Goal: Book appointment/travel/reservation

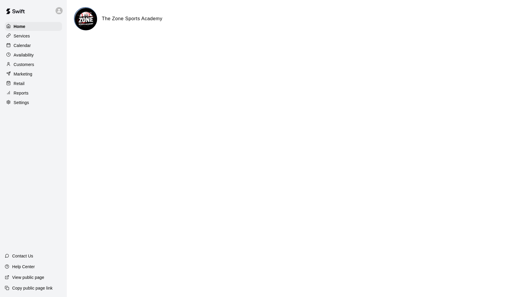
click at [28, 45] on p "Calendar" at bounding box center [22, 45] width 17 height 6
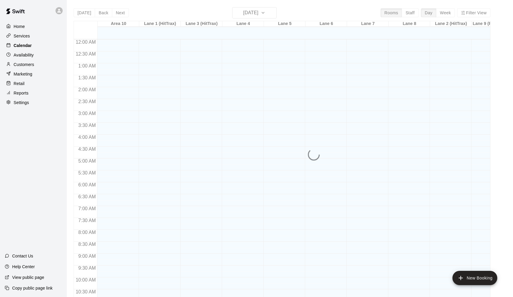
scroll to position [289, 0]
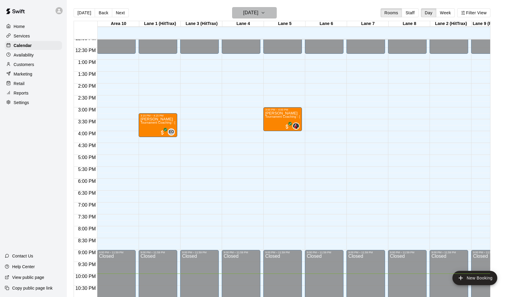
click at [266, 13] on icon "button" at bounding box center [263, 12] width 5 height 7
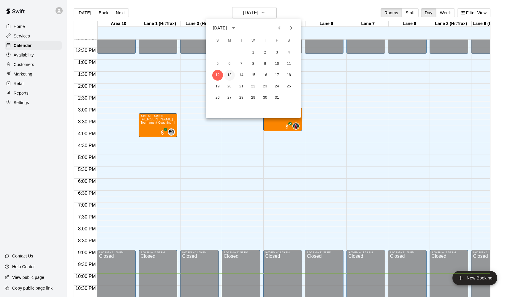
click at [228, 75] on button "13" at bounding box center [229, 75] width 11 height 11
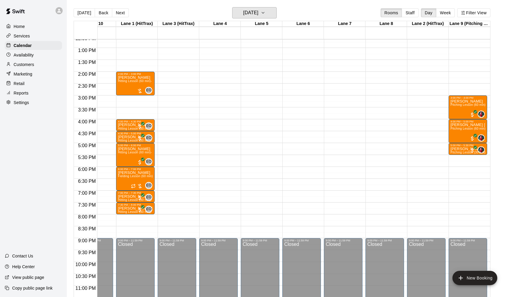
scroll to position [0, 23]
click at [264, 13] on icon "button" at bounding box center [263, 12] width 2 height 1
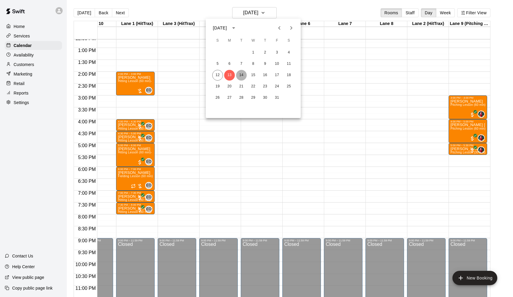
click at [241, 72] on button "14" at bounding box center [241, 75] width 11 height 11
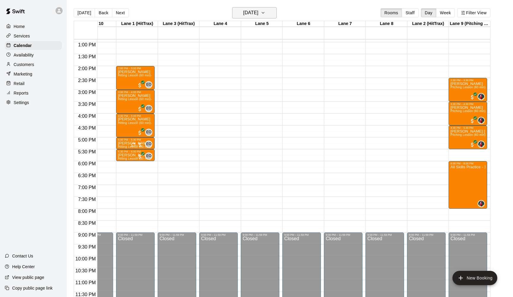
click at [266, 11] on icon "button" at bounding box center [263, 12] width 5 height 7
click at [254, 73] on button "15" at bounding box center [253, 75] width 11 height 11
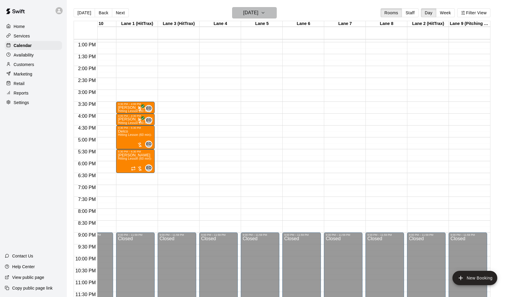
click at [266, 12] on icon "button" at bounding box center [263, 12] width 5 height 7
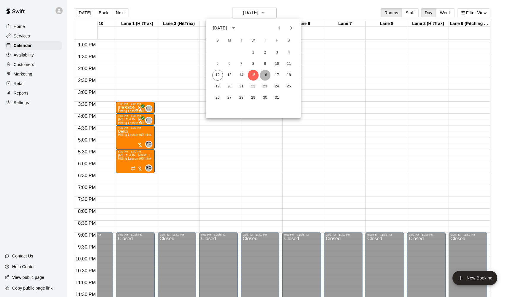
click at [265, 73] on button "16" at bounding box center [265, 75] width 11 height 11
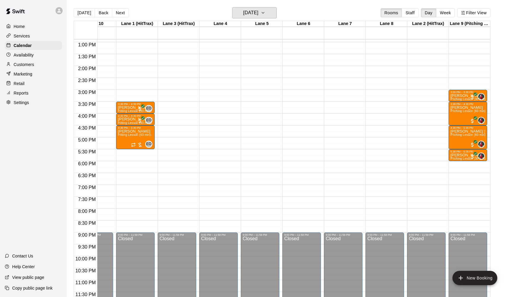
scroll to position [0, 0]
click at [266, 12] on icon "button" at bounding box center [263, 12] width 5 height 7
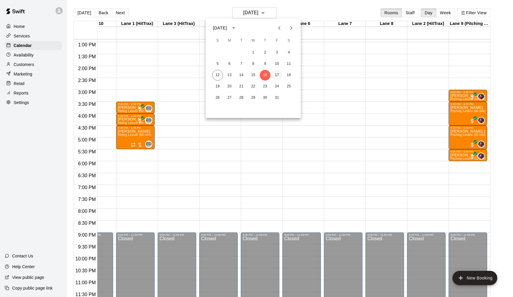
click at [277, 74] on button "17" at bounding box center [277, 75] width 11 height 11
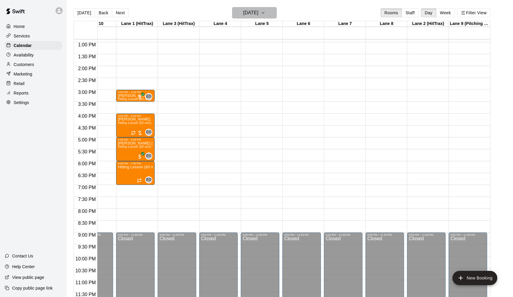
click at [266, 11] on icon "button" at bounding box center [263, 12] width 5 height 7
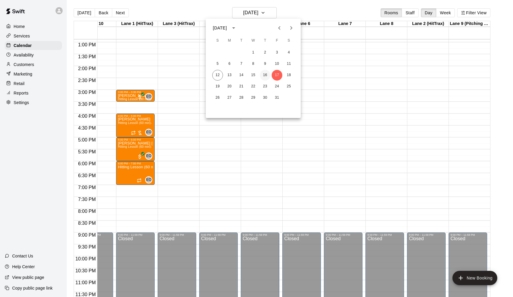
click at [265, 72] on button "16" at bounding box center [265, 75] width 11 height 11
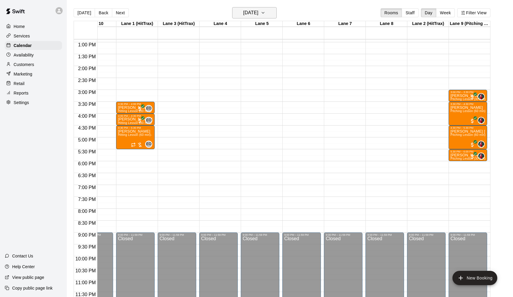
click at [266, 9] on icon "button" at bounding box center [263, 12] width 5 height 7
click at [254, 75] on button "15" at bounding box center [253, 75] width 11 height 11
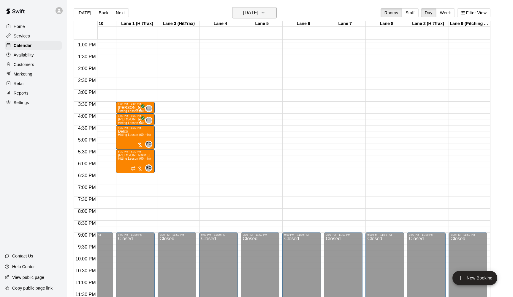
click at [266, 13] on icon "button" at bounding box center [263, 12] width 5 height 7
click at [241, 75] on button "14" at bounding box center [241, 75] width 11 height 11
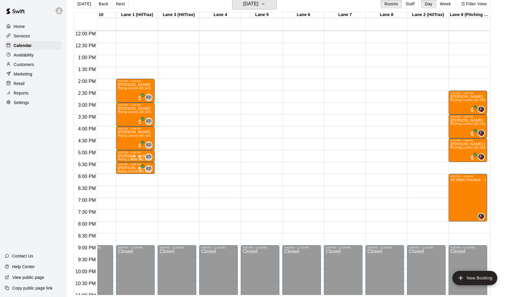
scroll to position [9, 0]
click at [266, 5] on icon "button" at bounding box center [263, 3] width 5 height 7
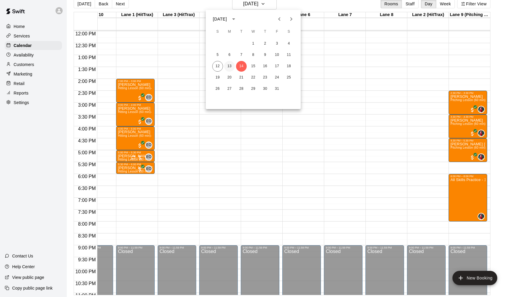
click at [226, 65] on button "13" at bounding box center [229, 66] width 11 height 11
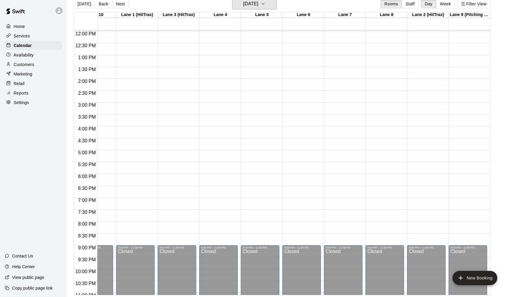
scroll to position [0, 0]
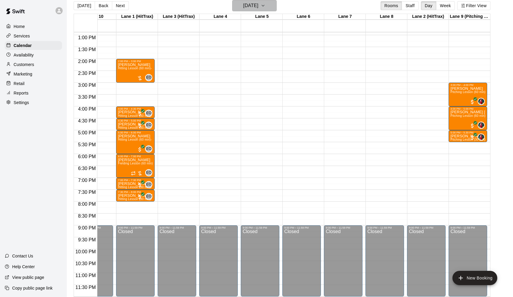
click at [266, 3] on icon "button" at bounding box center [263, 5] width 5 height 7
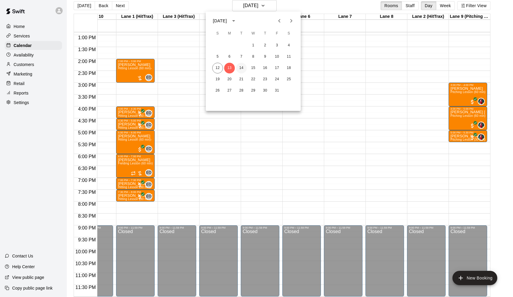
click at [241, 66] on button "14" at bounding box center [241, 68] width 11 height 11
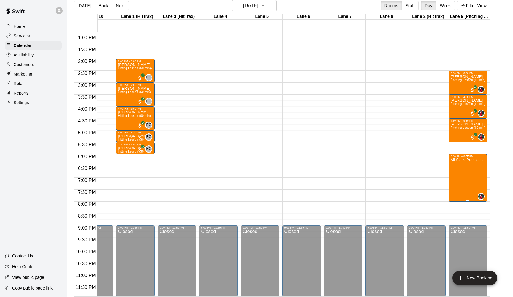
click at [273, 5] on div at bounding box center [256, 148] width 513 height 297
click at [266, 5] on icon "button" at bounding box center [263, 5] width 5 height 7
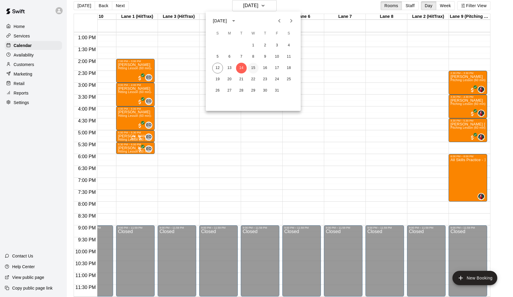
click at [252, 67] on button "15" at bounding box center [253, 68] width 11 height 11
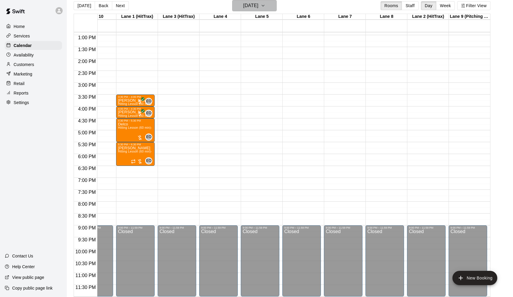
click at [266, 6] on icon "button" at bounding box center [263, 5] width 5 height 7
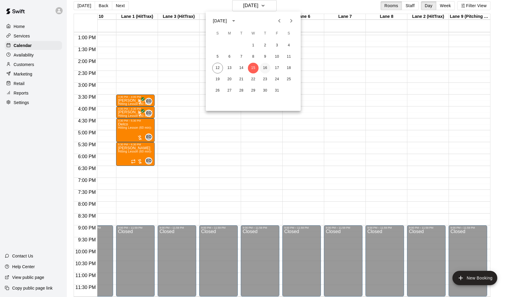
click at [265, 66] on button "16" at bounding box center [265, 68] width 11 height 11
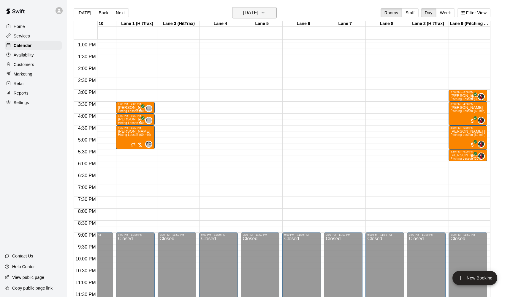
click at [266, 14] on icon "button" at bounding box center [263, 12] width 5 height 7
click at [277, 74] on button "17" at bounding box center [277, 75] width 11 height 11
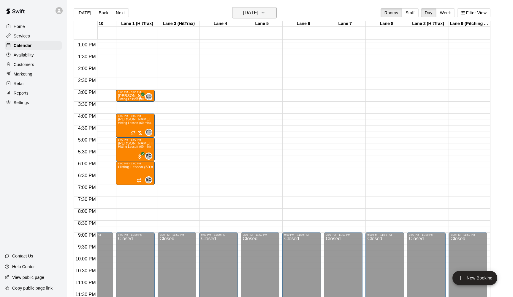
click at [266, 13] on icon "button" at bounding box center [263, 12] width 5 height 7
click at [288, 77] on button "18" at bounding box center [289, 75] width 11 height 11
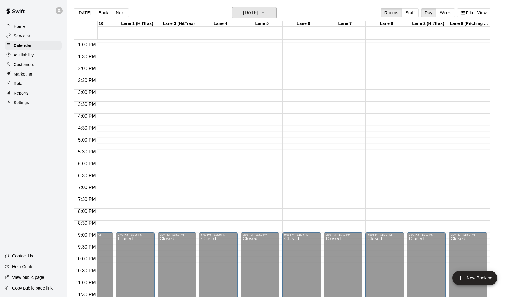
scroll to position [307, 23]
click at [270, 9] on button "[DATE]" at bounding box center [254, 12] width 45 height 11
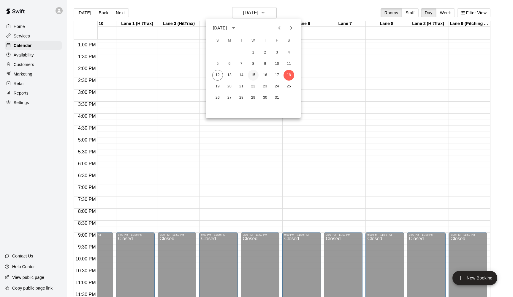
click at [253, 72] on button "15" at bounding box center [253, 75] width 11 height 11
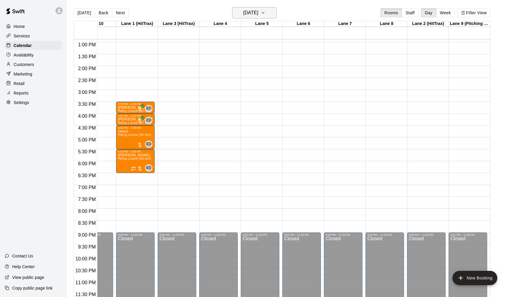
click at [266, 13] on icon "button" at bounding box center [263, 12] width 5 height 7
click at [242, 74] on button "14" at bounding box center [241, 75] width 11 height 11
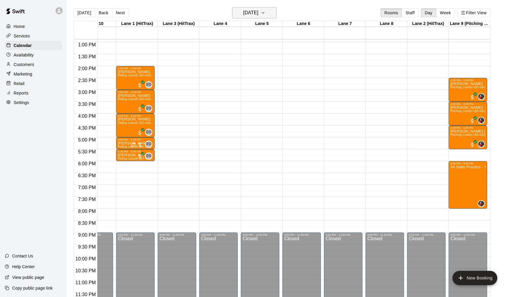
click at [266, 11] on icon "button" at bounding box center [263, 12] width 5 height 7
click at [265, 74] on button "16" at bounding box center [265, 75] width 11 height 11
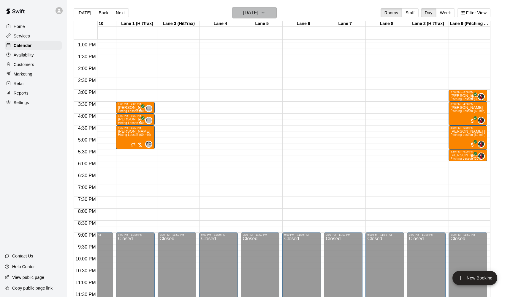
click at [264, 12] on icon "button" at bounding box center [263, 12] width 2 height 1
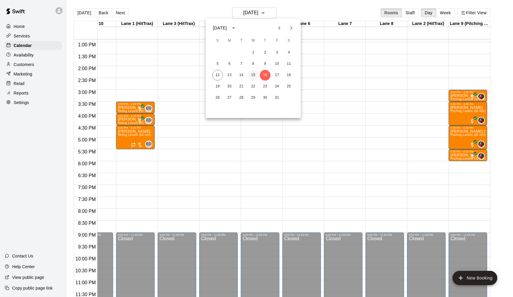
click at [253, 72] on button "15" at bounding box center [253, 75] width 11 height 11
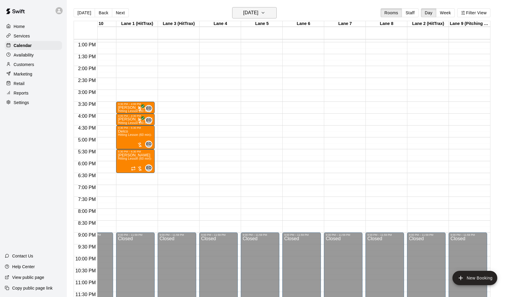
click at [266, 12] on icon "button" at bounding box center [263, 12] width 5 height 7
click at [241, 72] on button "14" at bounding box center [241, 75] width 11 height 11
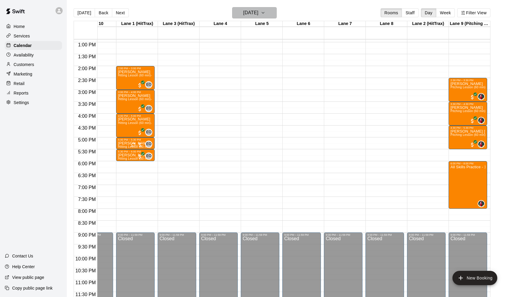
click at [264, 12] on icon "button" at bounding box center [263, 12] width 2 height 1
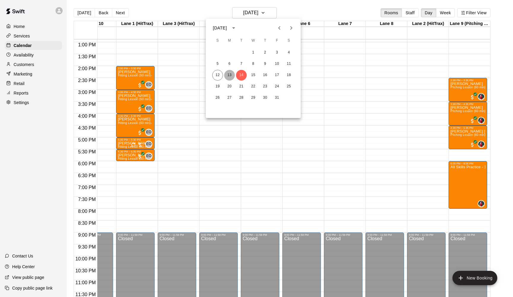
click at [229, 73] on button "13" at bounding box center [229, 75] width 11 height 11
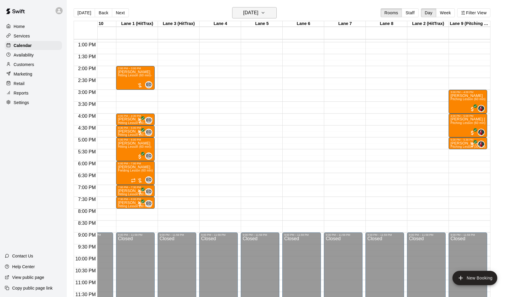
click at [266, 11] on icon "button" at bounding box center [263, 12] width 5 height 7
